Goal: Information Seeking & Learning: Find specific fact

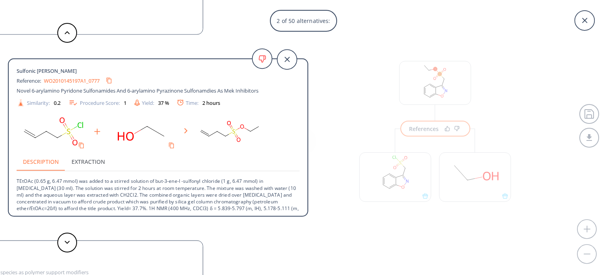
scroll to position [17, 0]
click at [393, 145] on div "2 of 50 alternatives: Sulfonic [PERSON_NAME] Reference: US20090136819A1_C00017 …" at bounding box center [303, 137] width 607 height 275
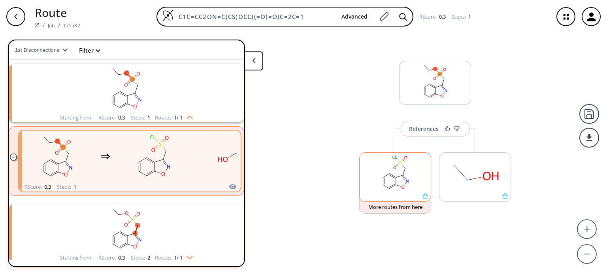
click at [392, 175] on rect at bounding box center [395, 173] width 71 height 40
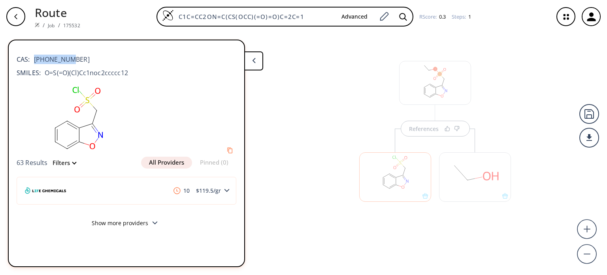
drag, startPoint x: 74, startPoint y: 58, endPoint x: 32, endPoint y: 60, distance: 42.3
click at [32, 60] on div "CAS: [PHONE_NUMBER]" at bounding box center [127, 55] width 220 height 17
copy span "[PHONE_NUMBER]"
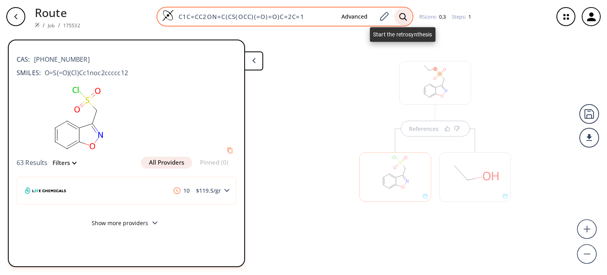
click at [402, 17] on icon at bounding box center [403, 17] width 8 height 8
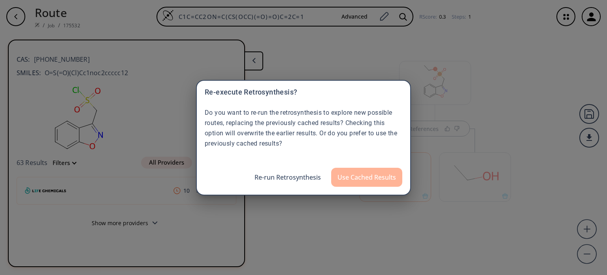
click at [367, 179] on button "Use Cached Results" at bounding box center [366, 177] width 71 height 19
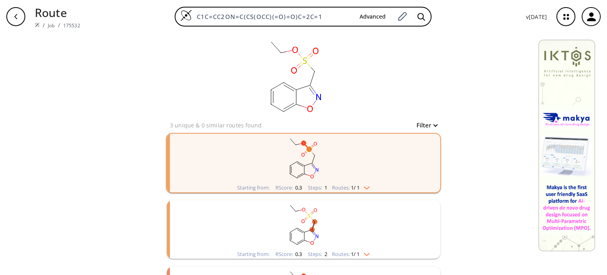
click at [372, 189] on div "Starting from: RScore : 0.3 Steps : 1 Routes: 1 / 1" at bounding box center [303, 187] width 145 height 9
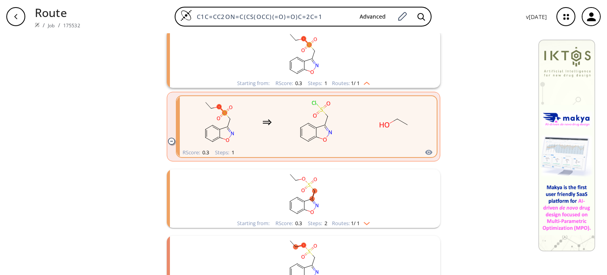
scroll to position [127, 0]
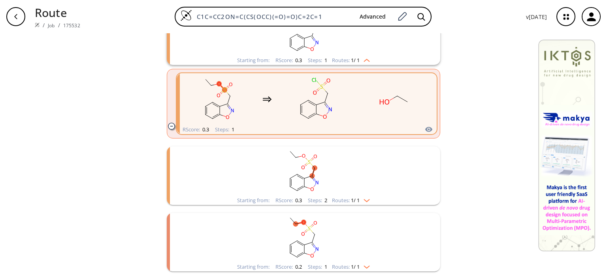
click at [364, 197] on img "clusters" at bounding box center [365, 199] width 10 height 6
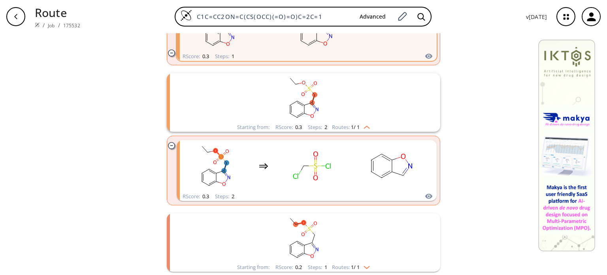
scroll to position [201, 0]
click at [364, 267] on img "clusters" at bounding box center [365, 265] width 10 height 6
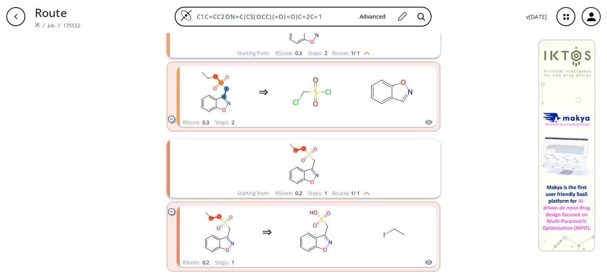
scroll to position [274, 0]
click at [367, 235] on rect "clusters" at bounding box center [394, 232] width 71 height 49
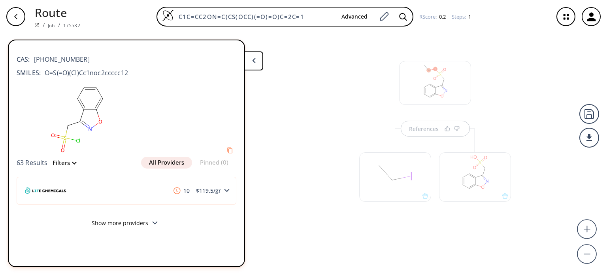
click at [414, 132] on div at bounding box center [396, 173] width 80 height 89
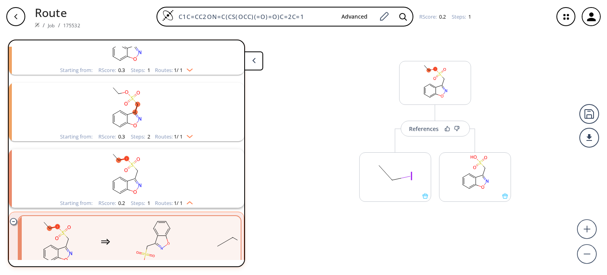
scroll to position [81, 0]
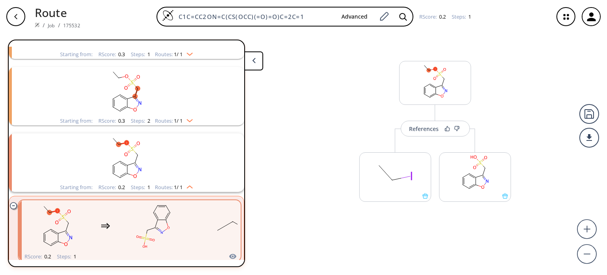
click at [414, 132] on button "References" at bounding box center [435, 129] width 69 height 16
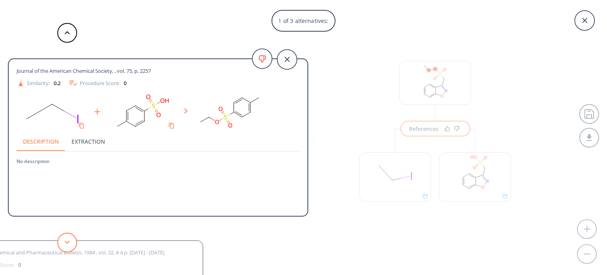
click at [69, 243] on icon at bounding box center [67, 242] width 6 height 4
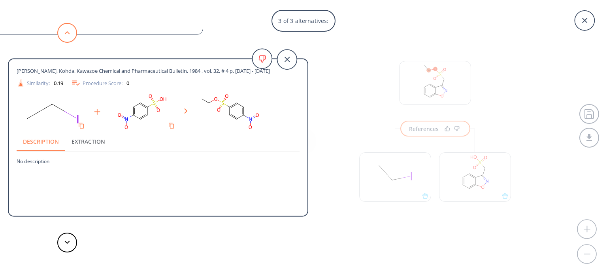
click at [71, 32] on button at bounding box center [67, 33] width 20 height 20
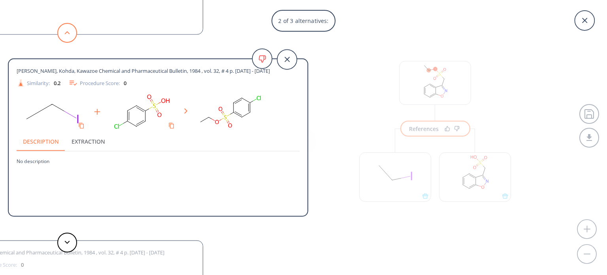
click at [71, 32] on button at bounding box center [67, 33] width 20 height 20
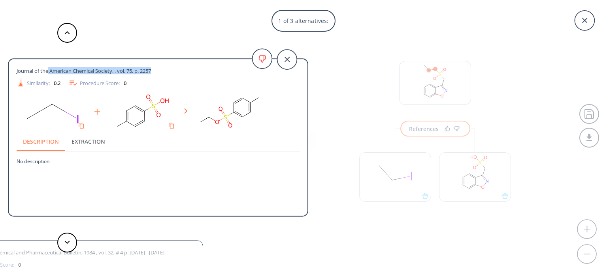
drag, startPoint x: 174, startPoint y: 70, endPoint x: 48, endPoint y: 66, distance: 125.8
click at [48, 66] on div "Journal of the American Chemical Society, , vol. 75, p. 2257 Similarity: 0.2 Pr…" at bounding box center [158, 139] width 299 height 146
copy span "American Chemical Society, , vol. 75, p. 2257"
click at [212, 68] on div "Journal of the American Chemical Society, , vol. 75, p. 2257" at bounding box center [144, 70] width 255 height 7
